Goal: Task Accomplishment & Management: Complete application form

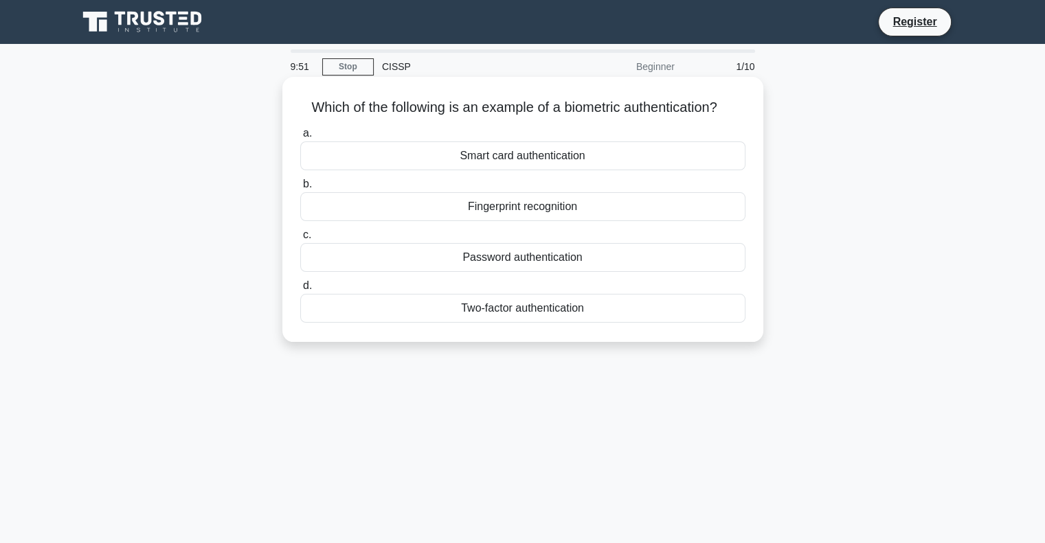
click at [477, 211] on div "Fingerprint recognition" at bounding box center [522, 206] width 445 height 29
click at [300, 189] on input "b. Fingerprint recognition" at bounding box center [300, 184] width 0 height 9
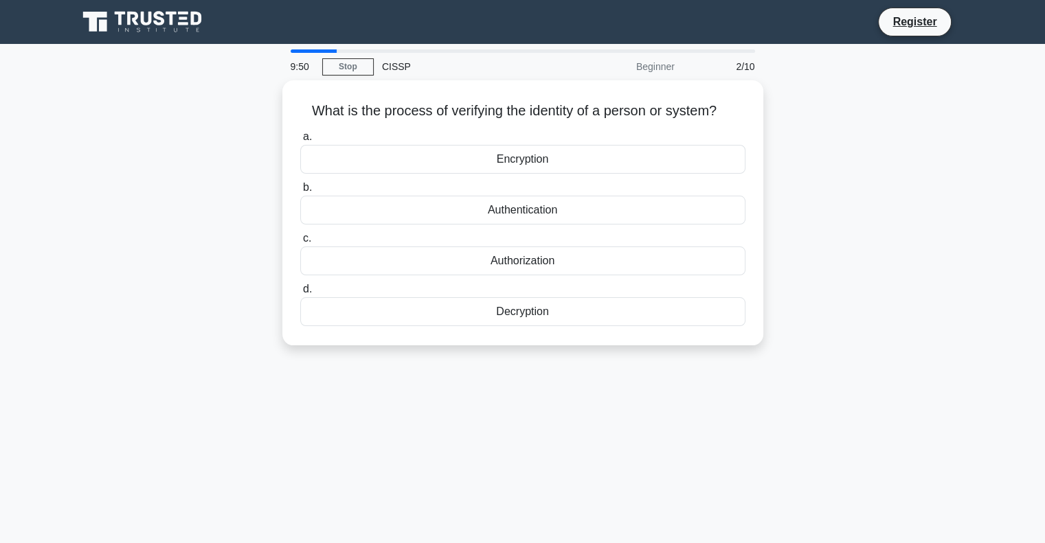
click at [477, 211] on div "Authentication" at bounding box center [522, 210] width 445 height 29
click at [300, 192] on input "b. Authentication" at bounding box center [300, 187] width 0 height 9
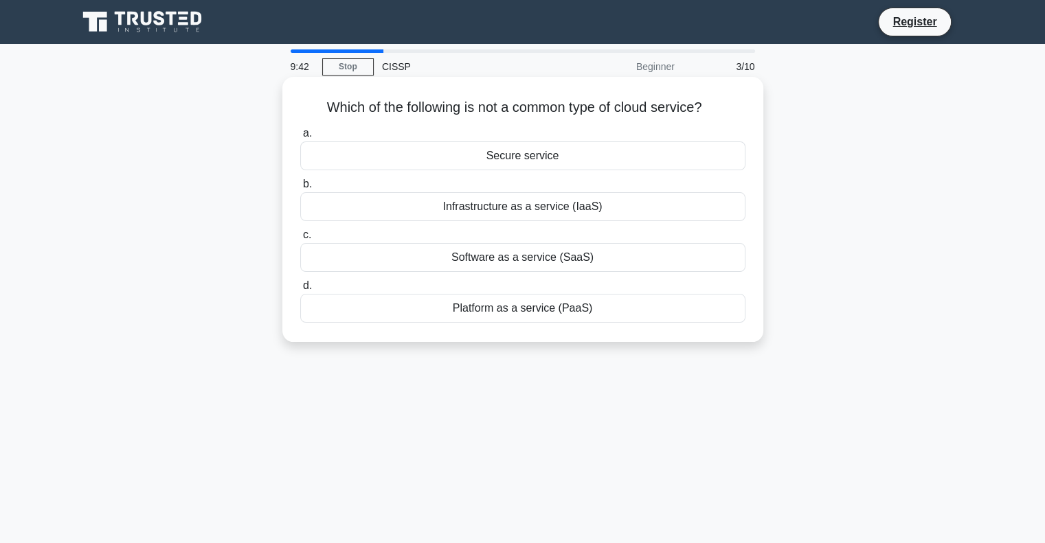
click at [571, 159] on div "Secure service" at bounding box center [522, 156] width 445 height 29
click at [300, 138] on input "a. Secure service" at bounding box center [300, 133] width 0 height 9
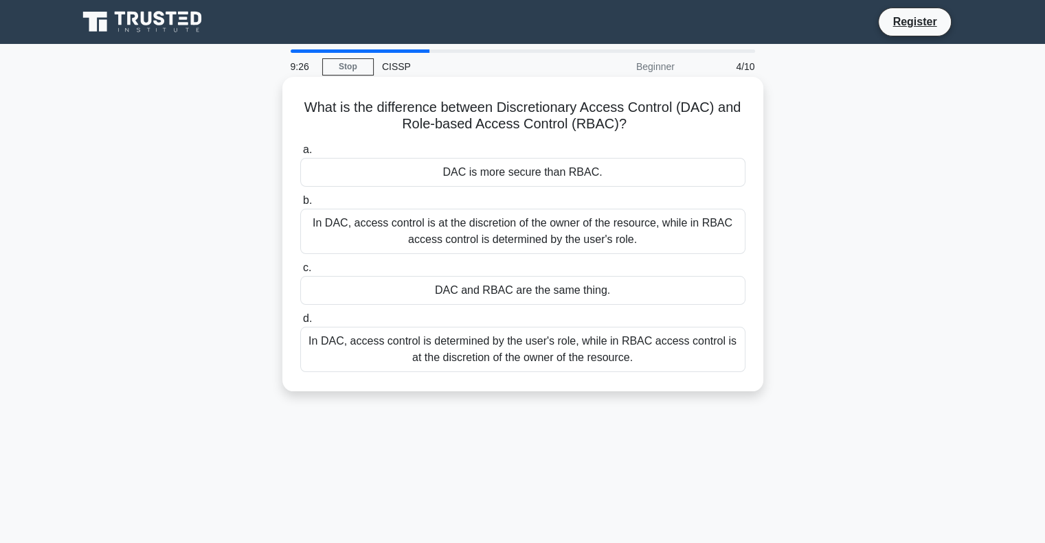
click at [542, 238] on div "In DAC, access control is at the discretion of the owner of the resource, while…" at bounding box center [522, 231] width 445 height 45
click at [300, 205] on input "b. In DAC, access control is at the discretion of the owner of the resource, wh…" at bounding box center [300, 201] width 0 height 9
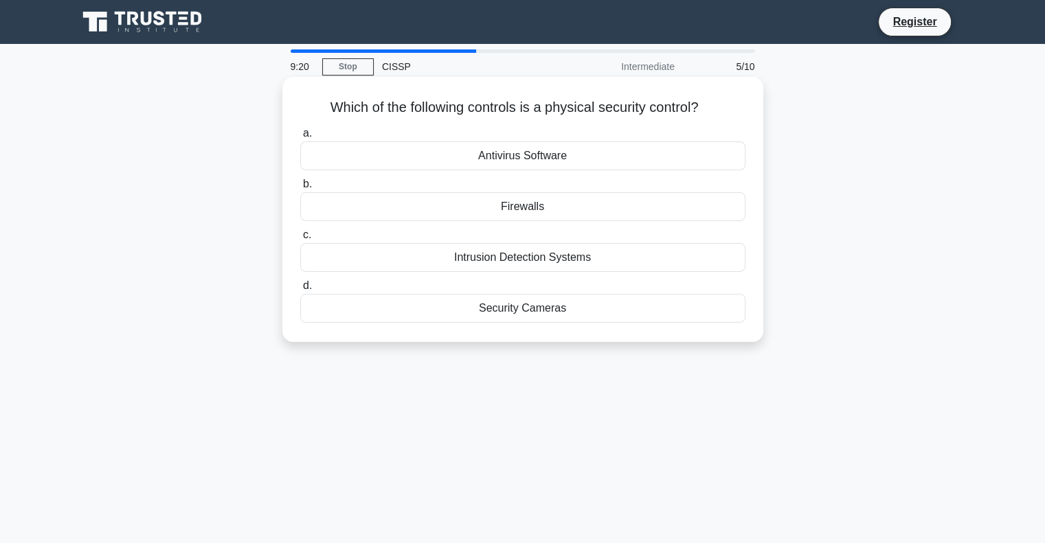
click at [523, 313] on div "Security Cameras" at bounding box center [522, 308] width 445 height 29
click at [300, 291] on input "d. Security Cameras" at bounding box center [300, 286] width 0 height 9
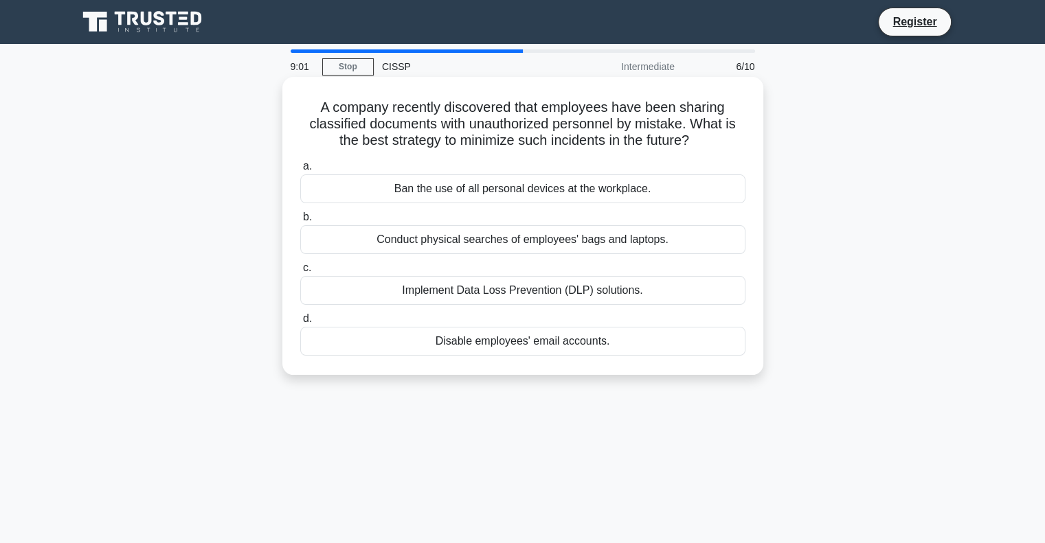
click at [460, 292] on div "Implement Data Loss Prevention (DLP) solutions." at bounding box center [522, 290] width 445 height 29
click at [300, 273] on input "c. Implement Data Loss Prevention (DLP) solutions." at bounding box center [300, 268] width 0 height 9
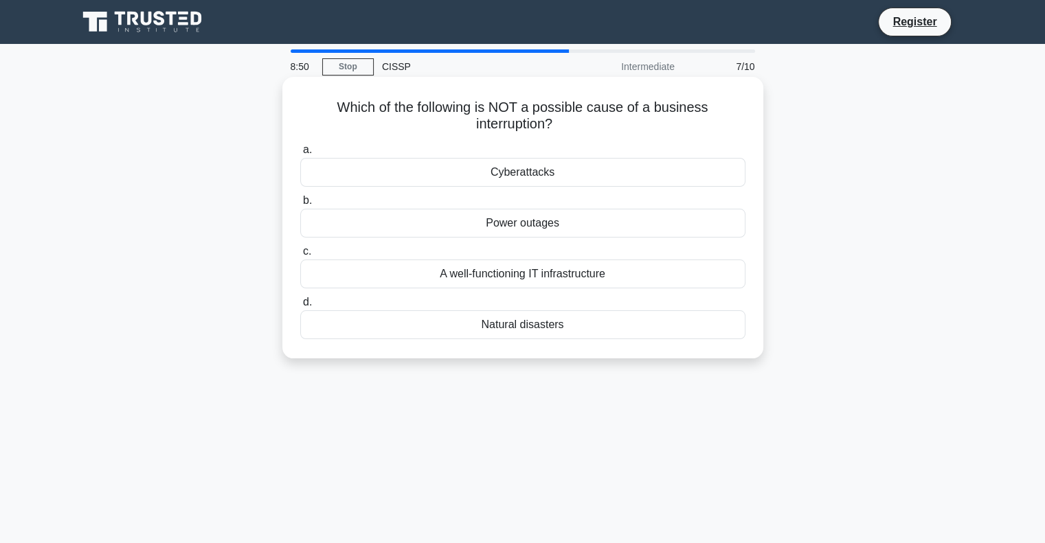
click at [519, 274] on div "A well-functioning IT infrastructure" at bounding box center [522, 274] width 445 height 29
click at [300, 256] on input "c. A well-functioning IT infrastructure" at bounding box center [300, 251] width 0 height 9
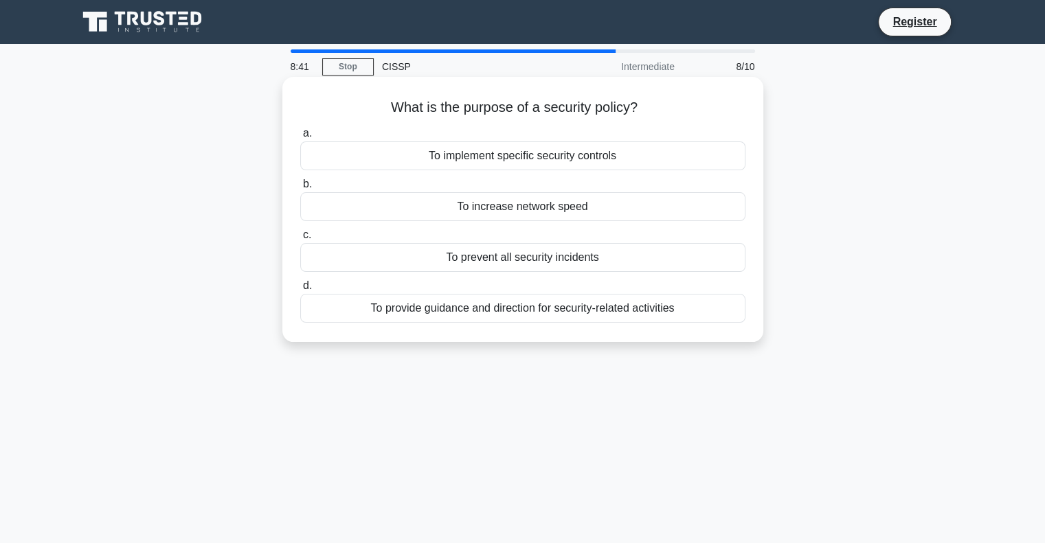
click at [552, 313] on div "To provide guidance and direction for security-related activities" at bounding box center [522, 308] width 445 height 29
click at [300, 291] on input "d. To provide guidance and direction for security-related activities" at bounding box center [300, 286] width 0 height 9
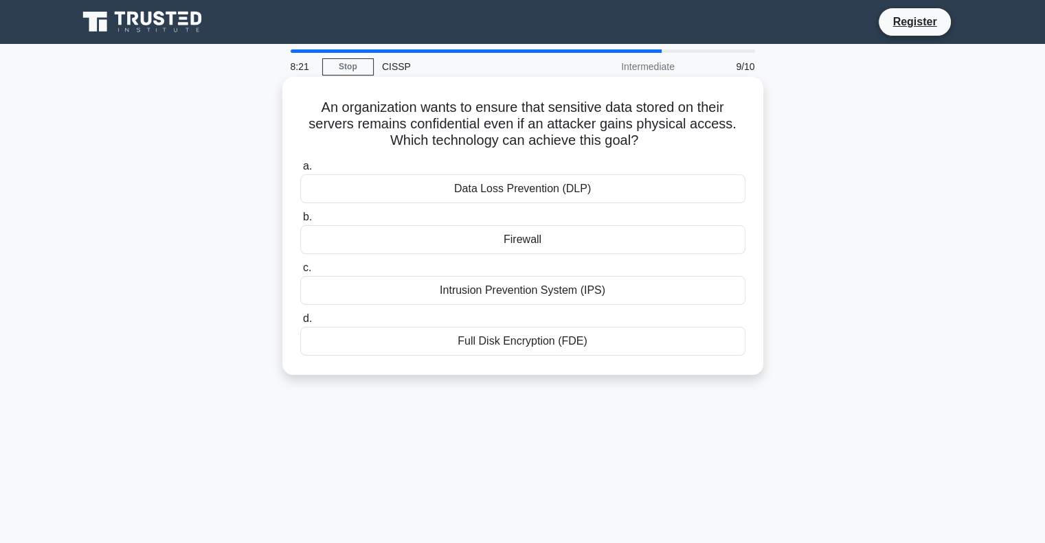
click at [522, 348] on div "Full Disk Encryption (FDE)" at bounding box center [522, 341] width 445 height 29
click at [300, 324] on input "d. Full Disk Encryption (FDE)" at bounding box center [300, 319] width 0 height 9
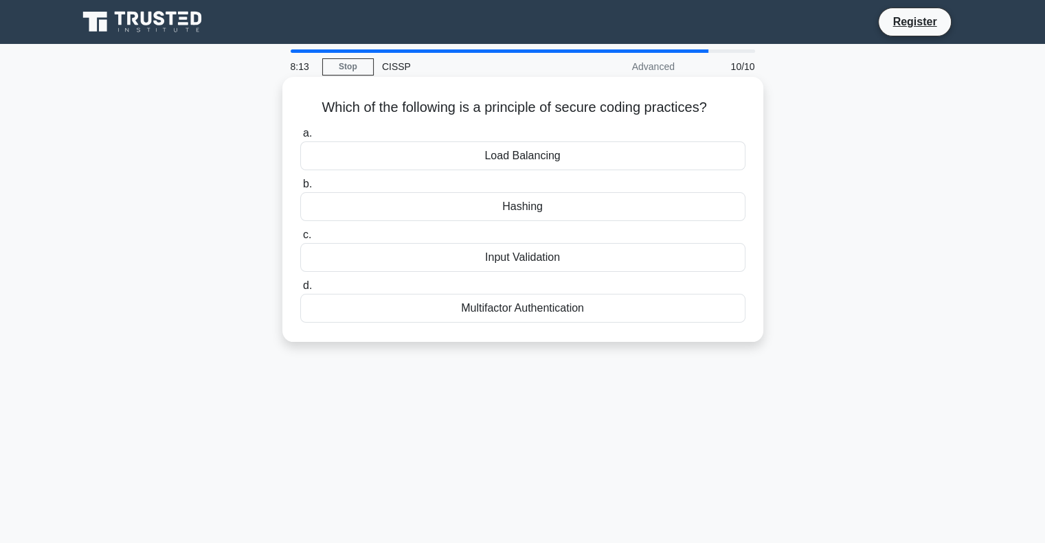
click at [559, 260] on div "Input Validation" at bounding box center [522, 257] width 445 height 29
click at [300, 240] on input "c. Input Validation" at bounding box center [300, 235] width 0 height 9
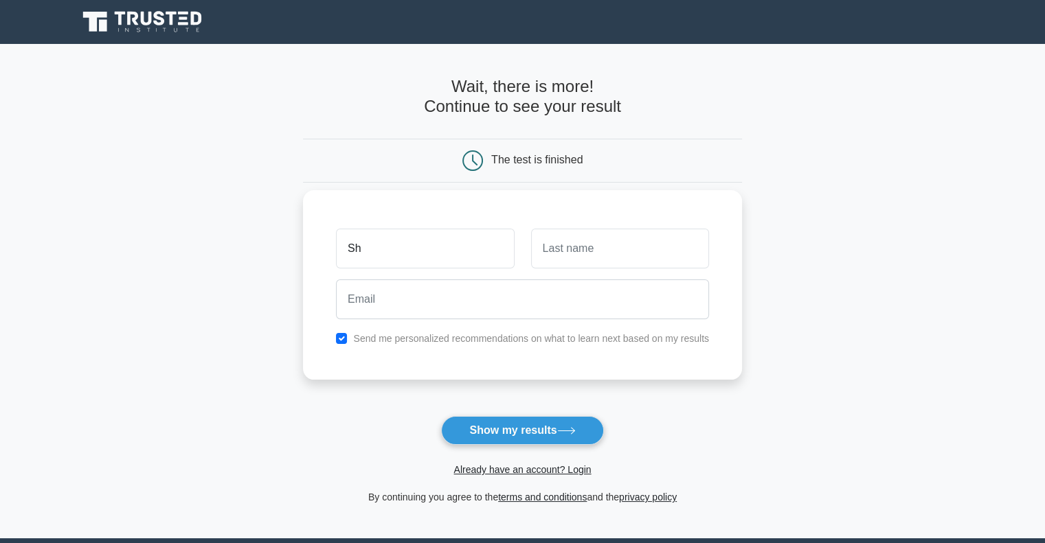
type input "Shahryar"
type input "[PERSON_NAME]"
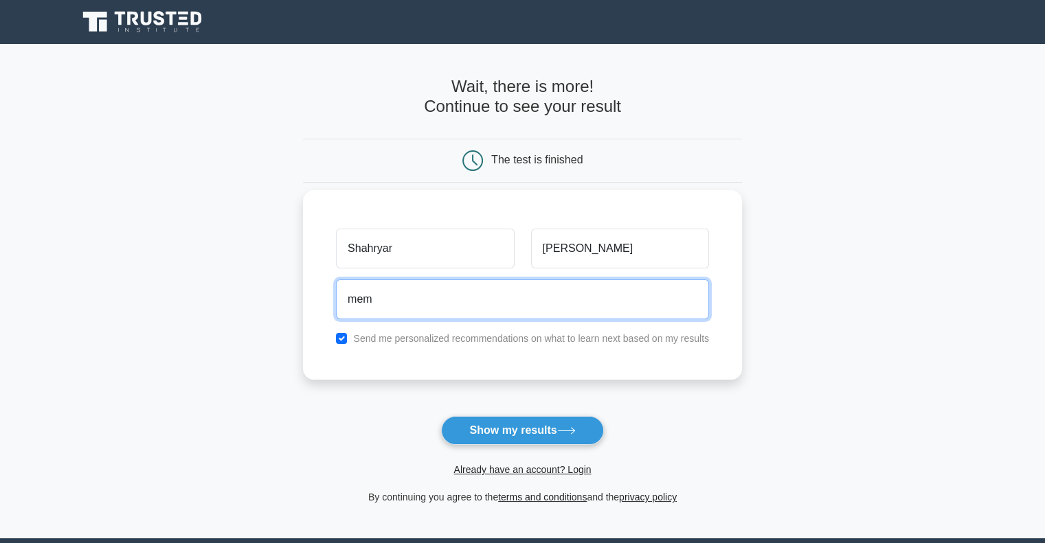
type input "[EMAIL_ADDRESS][DOMAIN_NAME]"
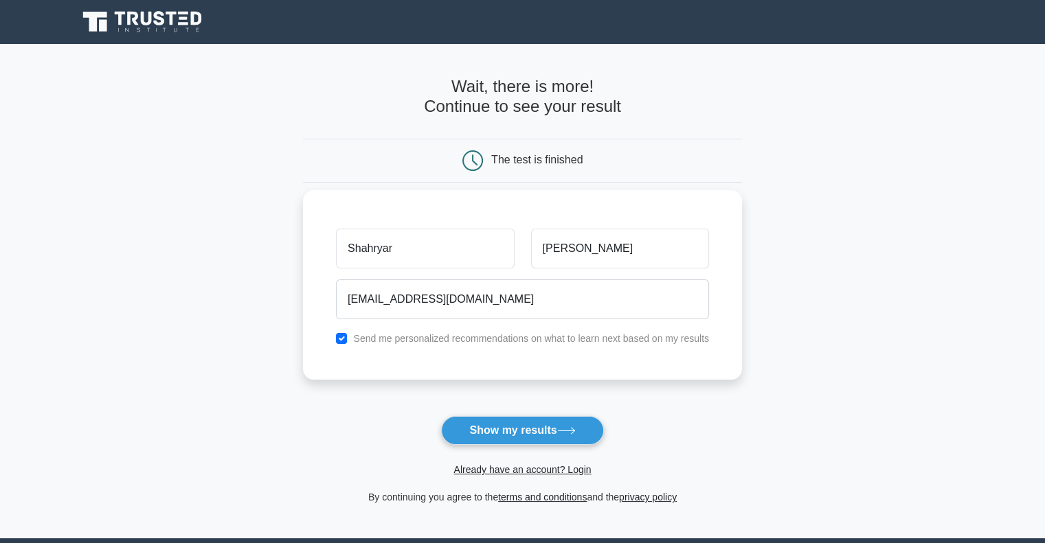
click at [460, 342] on label "Send me personalized recommendations on what to learn next based on my results" at bounding box center [531, 338] width 356 height 11
click at [344, 339] on input "checkbox" at bounding box center [341, 338] width 11 height 11
checkbox input "false"
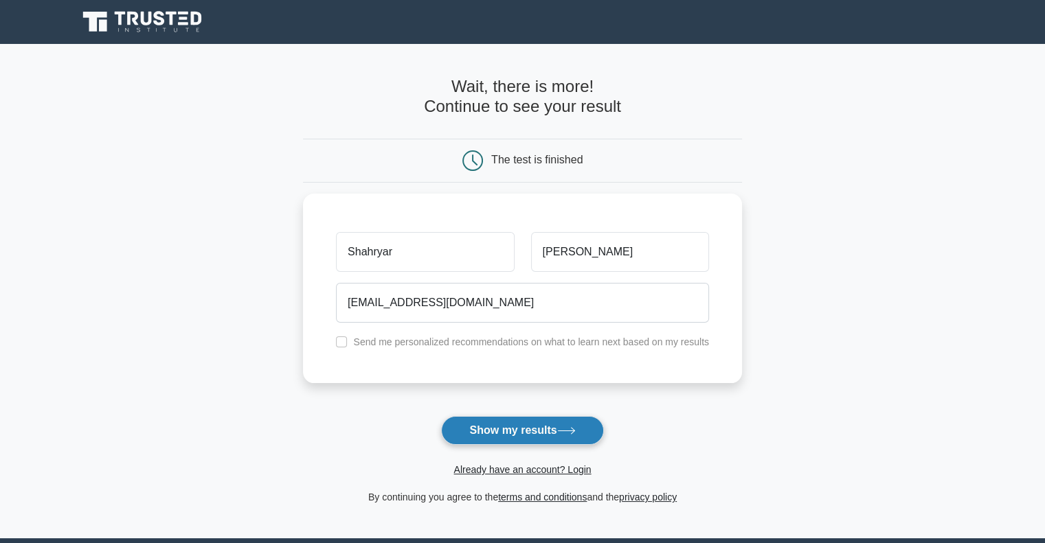
click at [489, 434] on button "Show my results" at bounding box center [522, 430] width 162 height 29
